Goal: Book appointment/travel/reservation

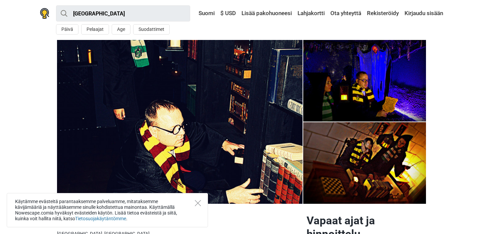
click at [201, 200] on div "Käytämme evästeitä parantaaksemme palveluamme, mitataksemme kävijämääriä ja näy…" at bounding box center [107, 210] width 201 height 34
click at [196, 201] on icon "Close" at bounding box center [198, 203] width 6 height 6
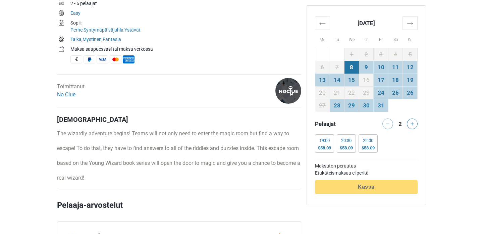
scroll to position [259, 0]
click at [70, 94] on link "No Clue" at bounding box center [66, 94] width 18 height 6
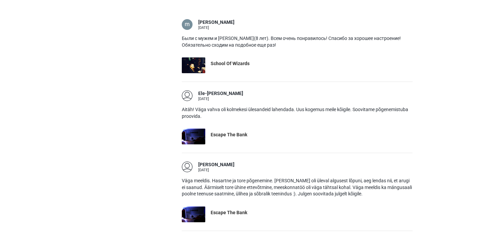
scroll to position [524, 0]
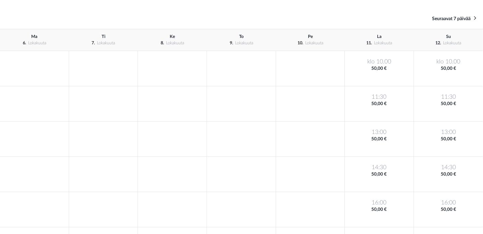
click at [419, 9] on div "Edelliset 7 päivää Seuraavat 7 päivää" at bounding box center [241, 18] width 483 height 21
click at [475, 17] on icon at bounding box center [475, 18] width 2 height 6
click at [458, 21] on font "Seuraavat 7 päivää" at bounding box center [451, 18] width 39 height 5
click at [440, 17] on font "Seuraavat 7 päivää" at bounding box center [451, 18] width 39 height 5
click at [457, 18] on font "Seuraavat 7 päivää" at bounding box center [451, 18] width 39 height 5
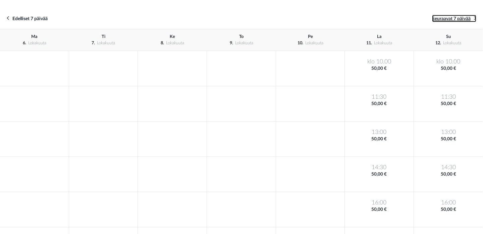
click at [475, 18] on icon at bounding box center [475, 18] width 2 height 6
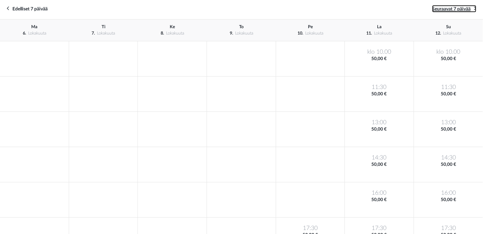
scroll to position [10, 0]
click at [450, 8] on font "Seuraavat 7 päivää" at bounding box center [451, 9] width 39 height 5
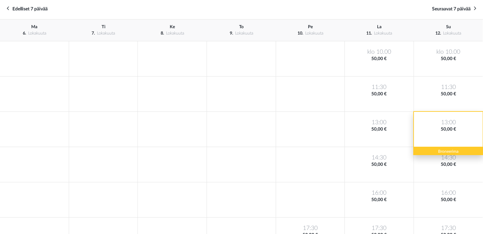
click at [437, 134] on div "13:00 50,00 €" at bounding box center [448, 129] width 69 height 35
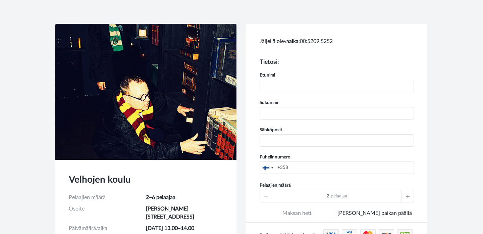
click at [405, 193] on div at bounding box center [407, 196] width 12 height 12
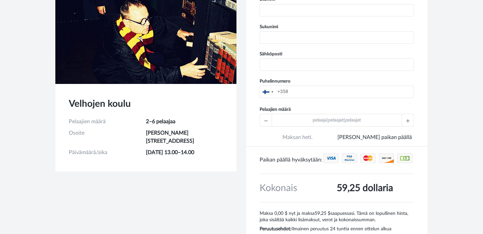
scroll to position [96, 0]
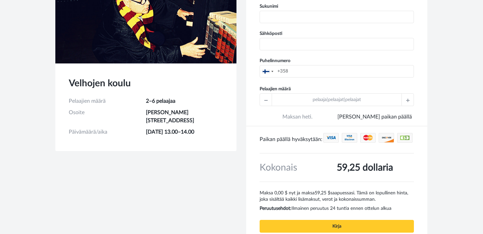
click at [342, 98] on font "pelaaja|pelaajat|pelaajat" at bounding box center [337, 99] width 48 height 5
click at [339, 100] on font "pelaaja|pelaajat|pelaajat" at bounding box center [337, 99] width 48 height 5
click at [409, 99] on icon at bounding box center [407, 100] width 3 height 12
click at [410, 100] on div at bounding box center [407, 100] width 12 height 12
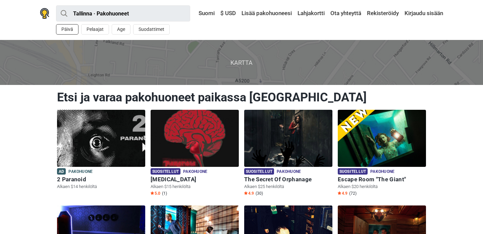
click at [66, 30] on button "Päivä" at bounding box center [67, 29] width 22 height 10
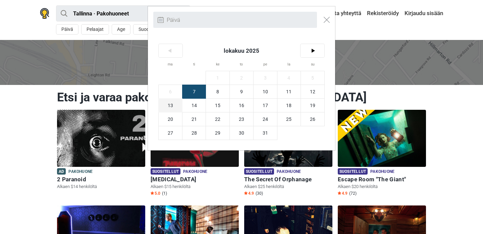
click at [176, 106] on span "13" at bounding box center [170, 105] width 23 height 13
type input "13. lokakuu (ma)"
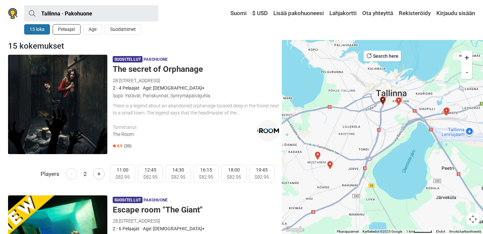
click at [68, 31] on button "Pelaajat" at bounding box center [67, 29] width 28 height 10
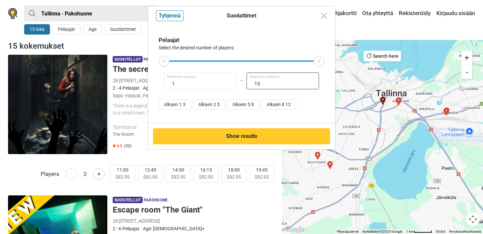
drag, startPoint x: 263, startPoint y: 83, endPoint x: 245, endPoint y: 84, distance: 17.5
click at [247, 85] on input "16" at bounding box center [283, 80] width 72 height 17
type input "3"
drag, startPoint x: 163, startPoint y: 59, endPoint x: 181, endPoint y: 58, distance: 18.1
click at [181, 58] on div at bounding box center [181, 61] width 11 height 11
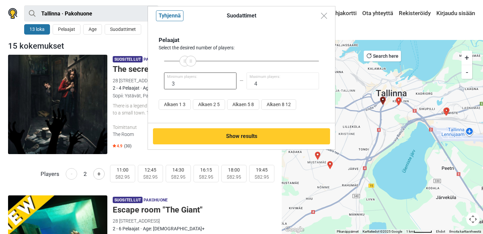
type input "3"
drag, startPoint x: 319, startPoint y: 62, endPoint x: 188, endPoint y: 72, distance: 131.1
click at [188, 72] on div "Pelaajat Select the desired number of players: 3 Minimum players: 3 Maximum pla…" at bounding box center [242, 74] width 166 height 76
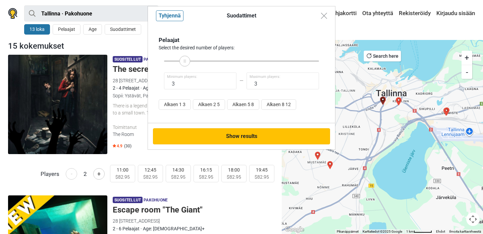
click at [225, 138] on button "Show results" at bounding box center [241, 136] width 177 height 16
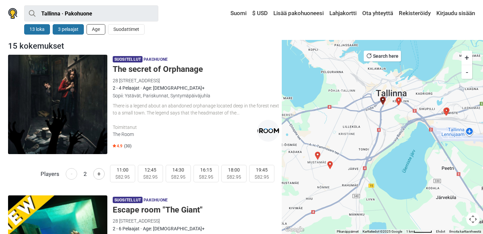
click at [98, 31] on button "Age" at bounding box center [96, 29] width 19 height 10
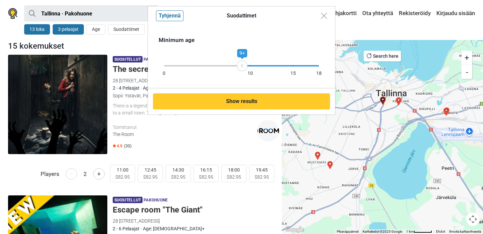
drag, startPoint x: 318, startPoint y: 66, endPoint x: 242, endPoint y: 69, distance: 75.9
click at [242, 69] on div "9+" at bounding box center [242, 65] width 11 height 11
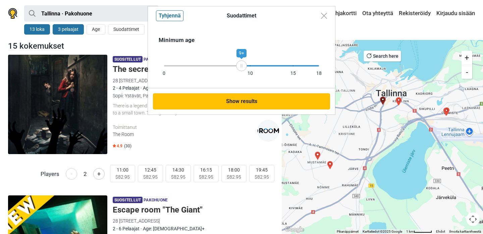
click at [258, 101] on button "Show results" at bounding box center [241, 101] width 177 height 16
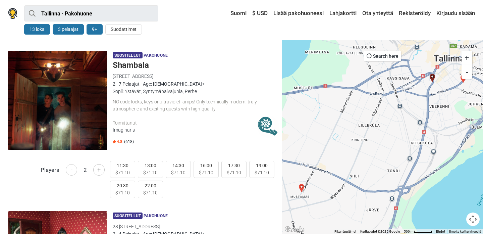
scroll to position [151, 0]
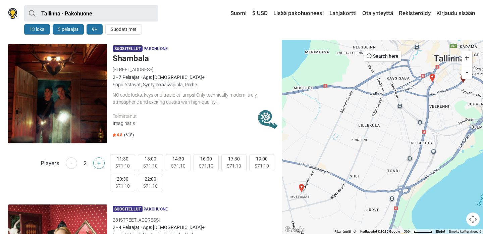
click at [97, 160] on button "+" at bounding box center [98, 162] width 11 height 11
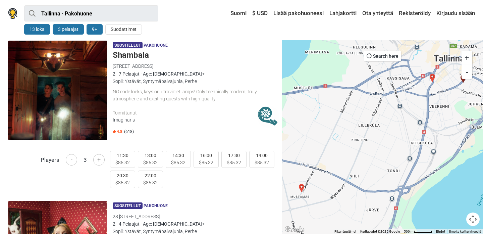
scroll to position [154, 0]
click at [244, 113] on div "Toimittanut" at bounding box center [185, 113] width 145 height 7
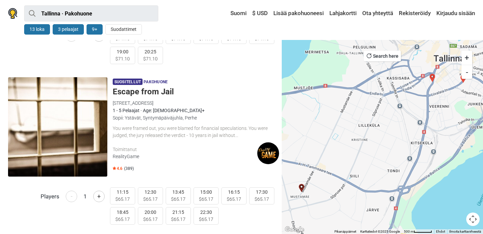
scroll to position [780, 0]
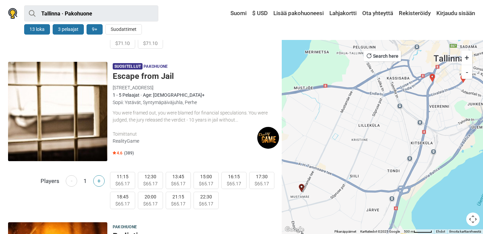
click at [101, 175] on button "+" at bounding box center [98, 180] width 11 height 11
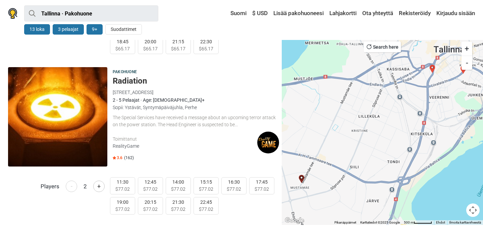
scroll to position [940, 0]
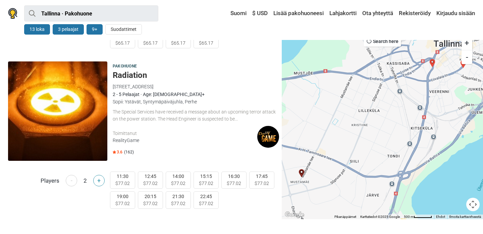
click at [96, 176] on button "+" at bounding box center [98, 180] width 11 height 11
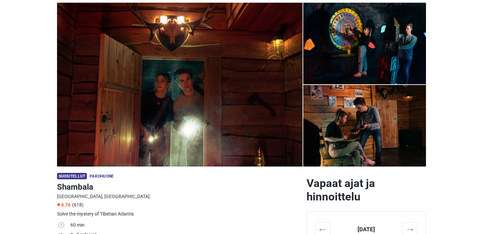
scroll to position [31, 0]
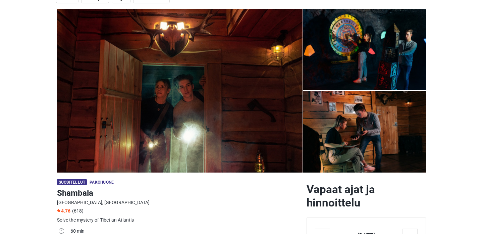
click at [370, 146] on img at bounding box center [364, 132] width 123 height 82
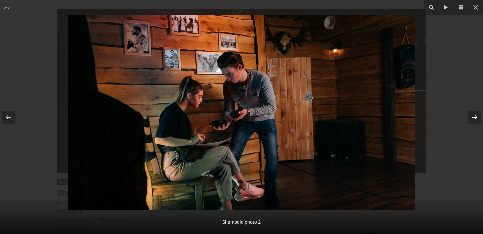
click at [474, 117] on icon at bounding box center [475, 117] width 8 height 8
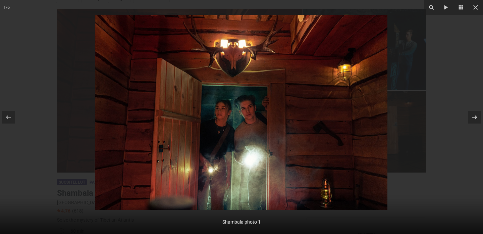
click at [474, 117] on icon at bounding box center [475, 117] width 8 height 8
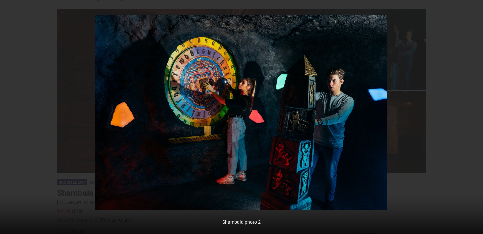
click at [474, 117] on div "2 / 6 Shambala photo 2" at bounding box center [241, 117] width 483 height 234
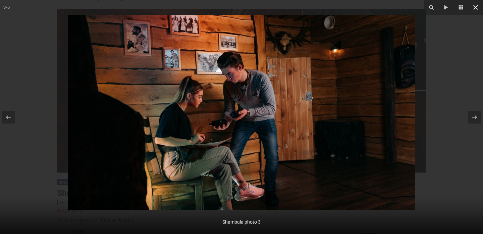
click at [476, 8] on icon at bounding box center [475, 7] width 5 height 5
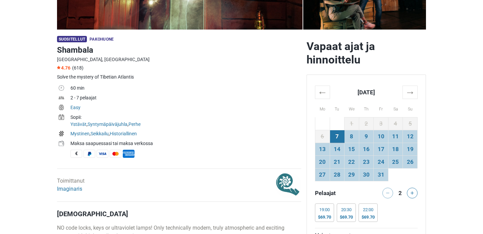
scroll to position [184, 0]
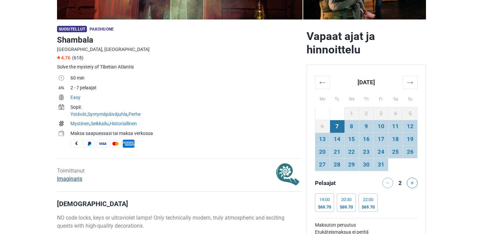
click at [70, 177] on link "Imaginaris" at bounding box center [69, 178] width 25 height 6
